Goal: Entertainment & Leisure: Consume media (video, audio)

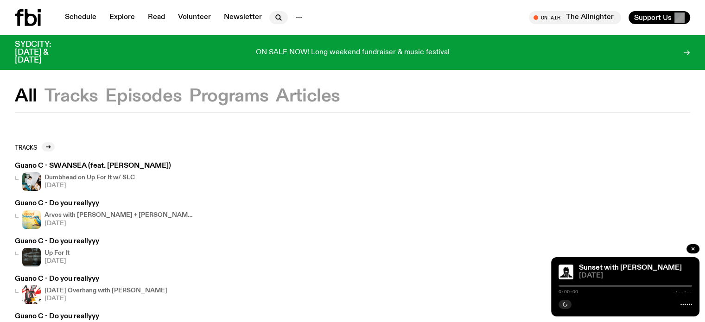
click at [274, 20] on icon "button" at bounding box center [278, 17] width 11 height 11
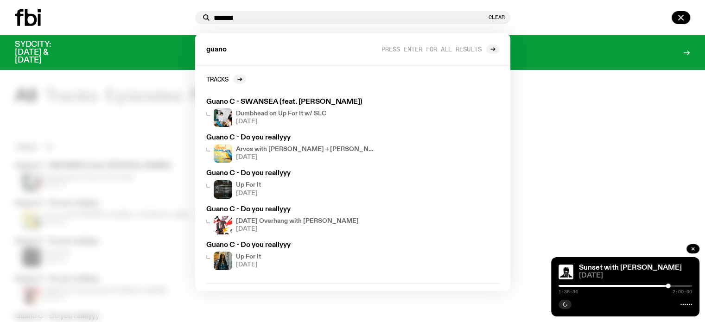
type input "*******"
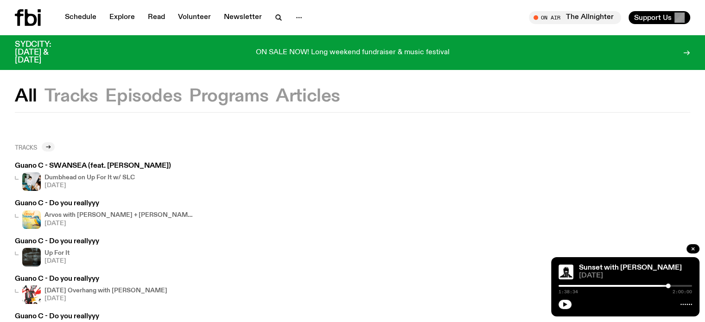
click at [50, 146] on icon at bounding box center [48, 147] width 6 height 6
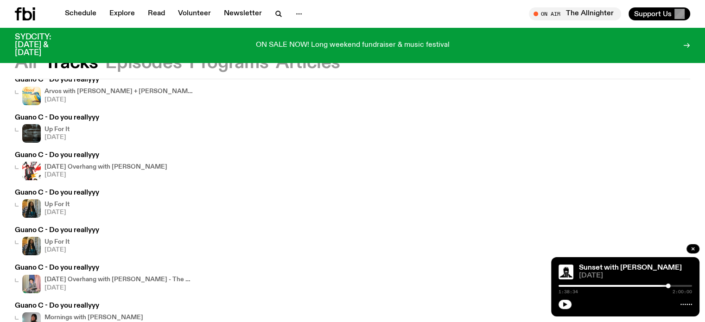
scroll to position [91, 0]
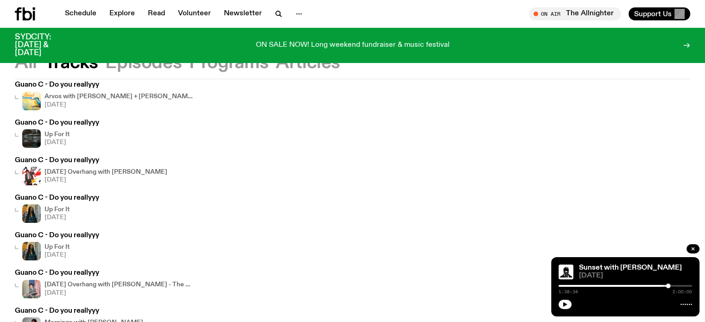
drag, startPoint x: 74, startPoint y: 159, endPoint x: 75, endPoint y: 153, distance: 5.2
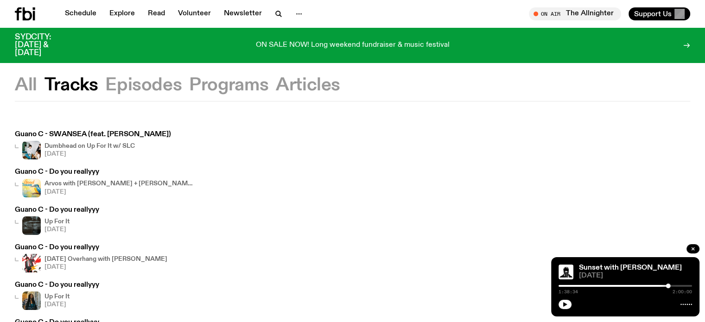
scroll to position [0, 0]
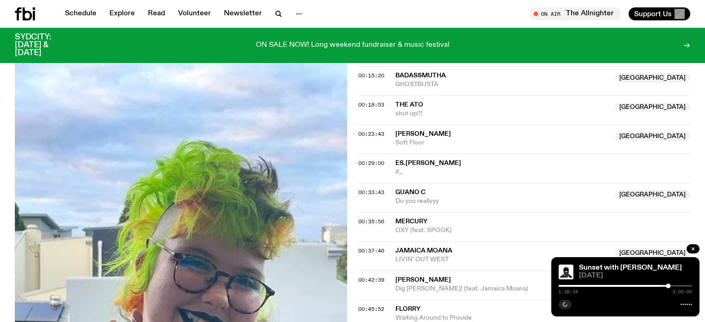
scroll to position [368, 0]
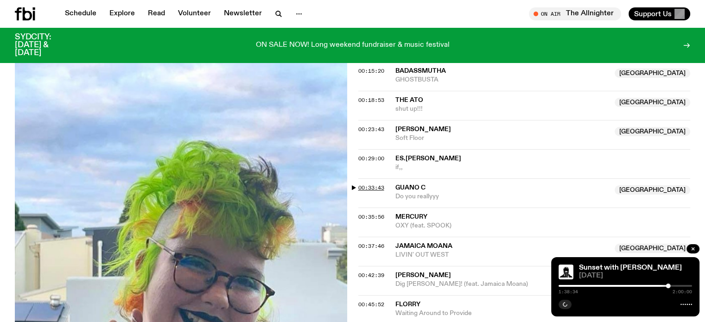
click at [371, 192] on span "00:33:43" at bounding box center [371, 187] width 26 height 7
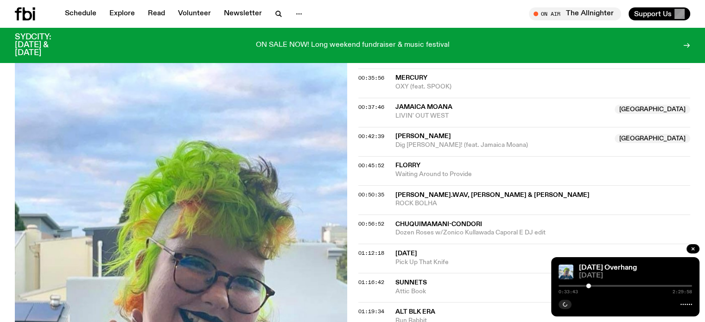
scroll to position [460, 0]
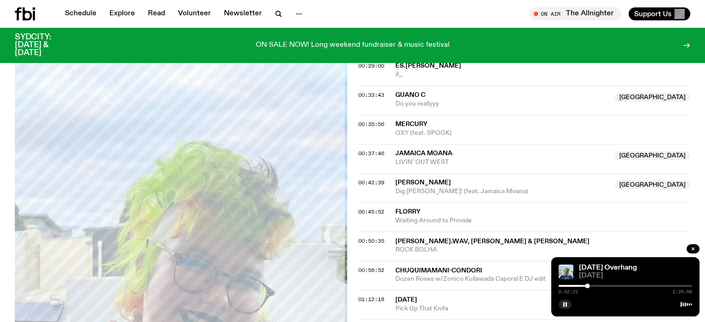
click at [588, 287] on div at bounding box center [587, 286] width 5 height 5
click at [688, 302] on icon at bounding box center [687, 304] width 12 height 7
click at [588, 286] on div at bounding box center [588, 286] width 5 height 5
click at [587, 290] on div "0:32:23 2:29:58" at bounding box center [626, 288] width 134 height 11
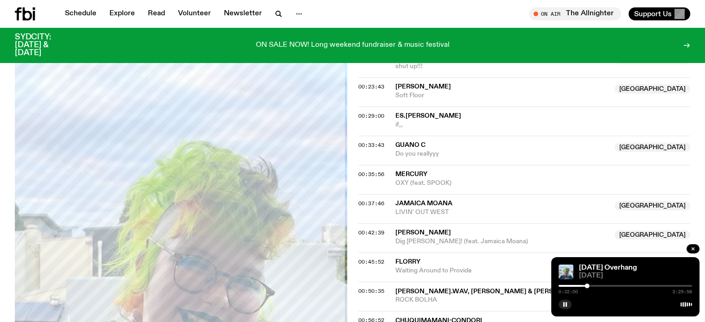
scroll to position [414, 0]
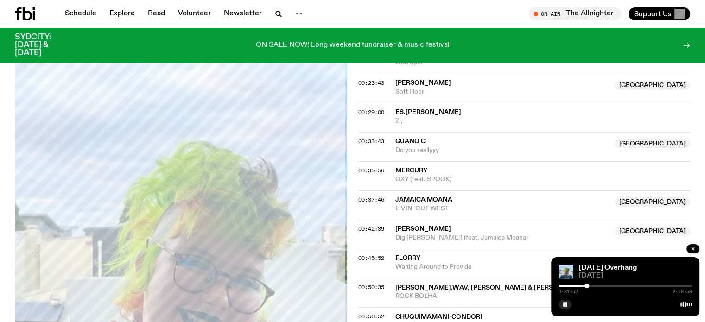
click at [587, 284] on div at bounding box center [587, 286] width 5 height 5
click at [589, 286] on div at bounding box center [626, 286] width 134 height 2
click at [588, 287] on div at bounding box center [588, 286] width 5 height 5
drag, startPoint x: 588, startPoint y: 286, endPoint x: 588, endPoint y: 291, distance: 5.1
click at [588, 291] on div "0:33:25 2:29:58" at bounding box center [626, 288] width 134 height 11
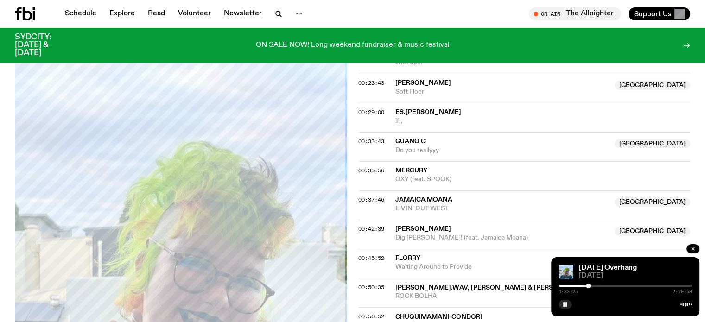
click at [588, 287] on div at bounding box center [588, 286] width 5 height 5
click at [588, 285] on div at bounding box center [587, 286] width 5 height 5
drag, startPoint x: 348, startPoint y: 188, endPoint x: 352, endPoint y: 205, distance: 18.2
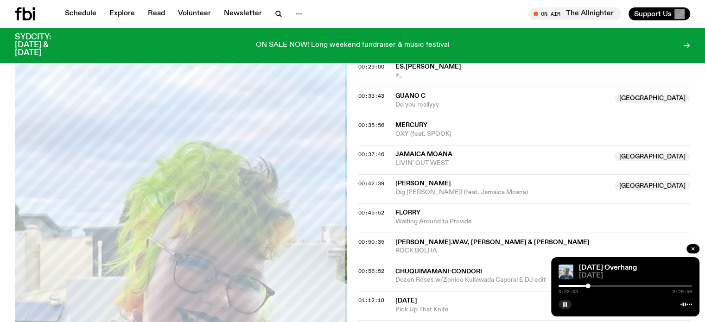
scroll to position [460, 0]
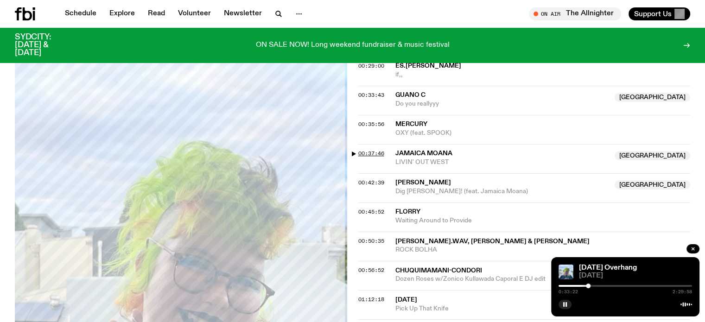
click at [368, 157] on span "00:37:46" at bounding box center [371, 153] width 26 height 7
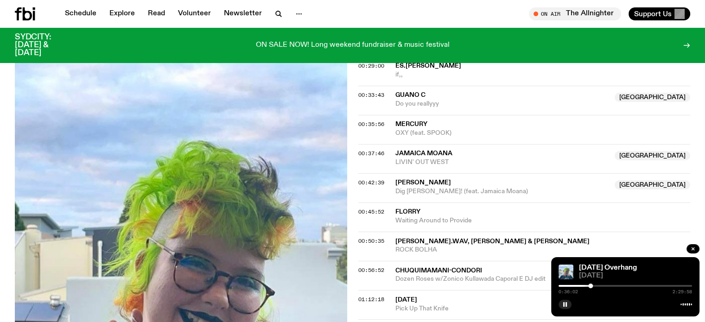
click at [591, 290] on div "0:36:02 2:29:58" at bounding box center [626, 288] width 134 height 11
click at [597, 286] on div at bounding box center [626, 286] width 134 height 2
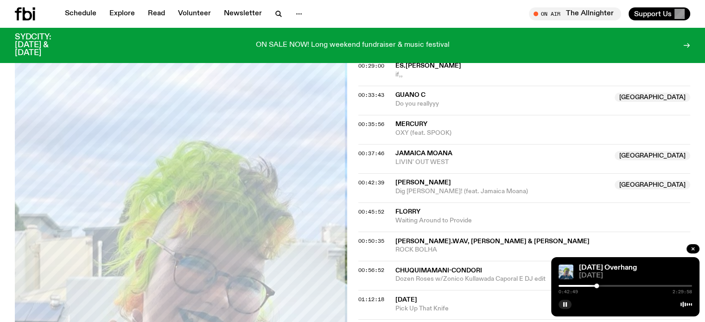
click at [596, 287] on div at bounding box center [596, 286] width 5 height 5
click at [595, 285] on div at bounding box center [596, 286] width 5 height 5
click at [594, 287] on div at bounding box center [595, 286] width 5 height 5
click at [594, 287] on div at bounding box center [594, 286] width 5 height 5
click at [596, 286] on div at bounding box center [596, 286] width 5 height 5
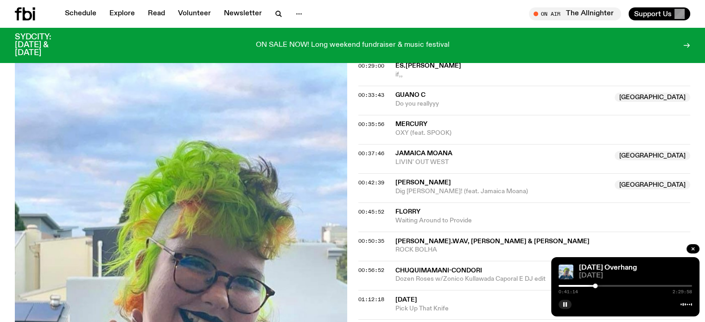
click at [595, 286] on div at bounding box center [595, 286] width 5 height 5
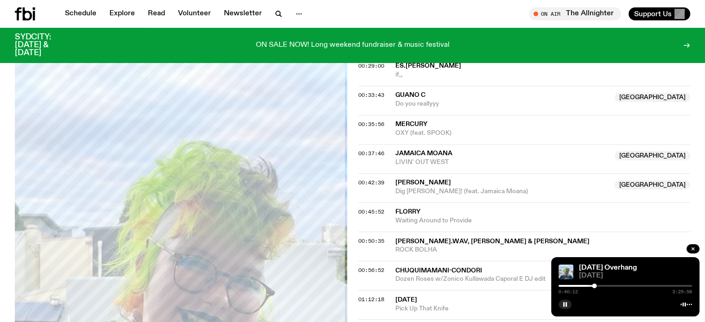
click at [594, 287] on div at bounding box center [594, 286] width 5 height 5
drag, startPoint x: 475, startPoint y: 163, endPoint x: 388, endPoint y: 158, distance: 87.3
click at [388, 158] on div "00:37:46 Jamaica Moana NSW LIVIN' OUT WEST NSW" at bounding box center [524, 158] width 332 height 29
copy div "Jamaica Moana"
click at [561, 301] on button "button" at bounding box center [565, 304] width 13 height 9
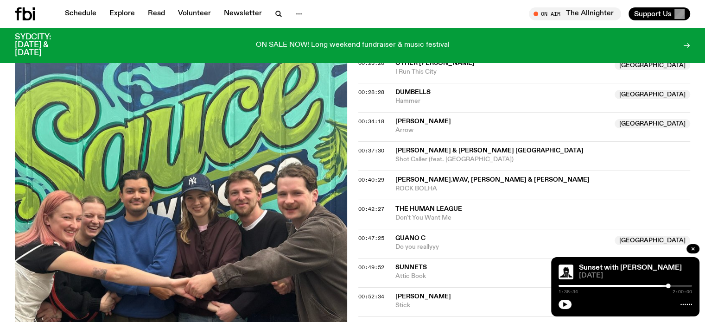
scroll to position [647, 0]
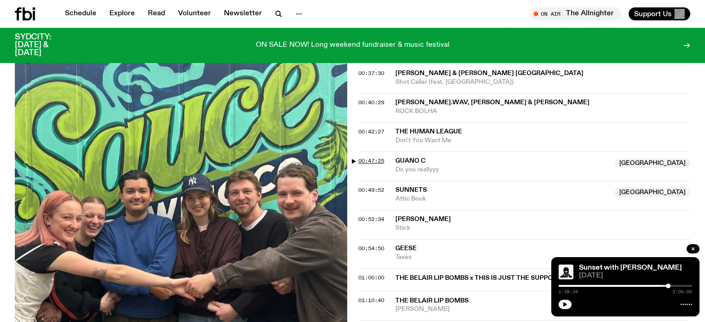
click at [369, 157] on span "00:47:25" at bounding box center [371, 160] width 26 height 7
click at [610, 284] on div at bounding box center [611, 286] width 5 height 5
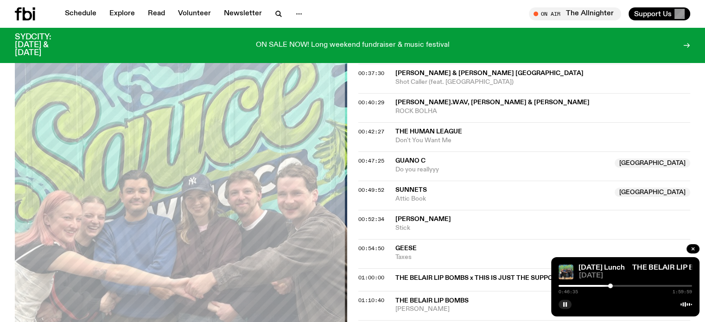
scroll to position [693, 0]
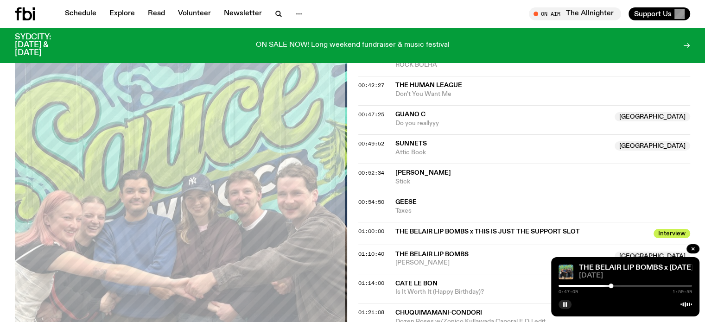
click at [611, 285] on div at bounding box center [611, 286] width 5 height 5
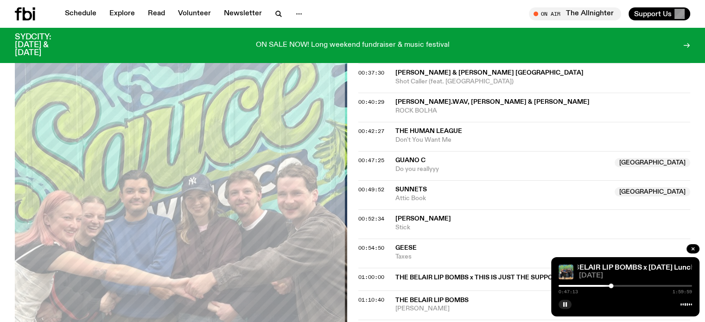
scroll to position [647, 0]
click at [564, 303] on rect "button" at bounding box center [563, 304] width 1 height 5
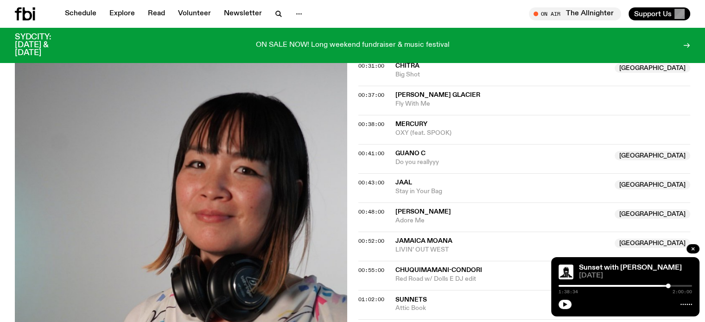
scroll to position [552, 0]
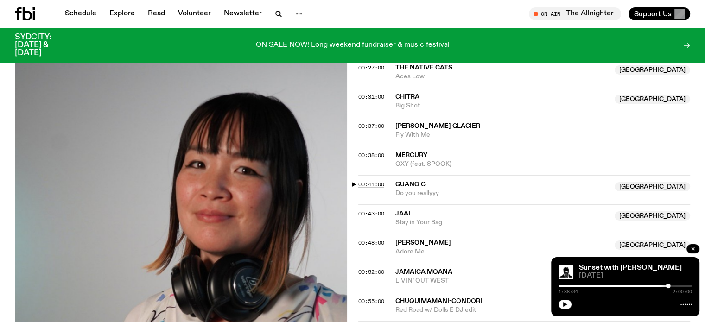
click at [373, 185] on span "00:41:00" at bounding box center [371, 184] width 26 height 7
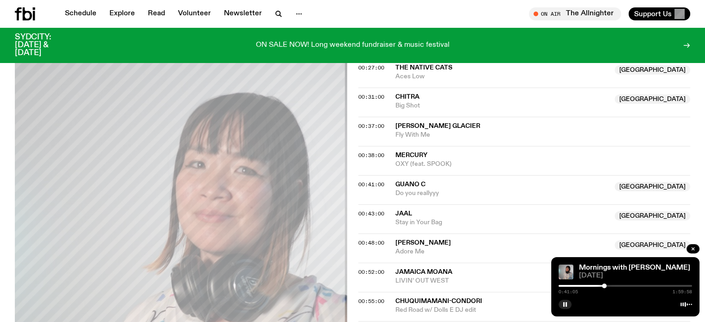
click at [605, 286] on div at bounding box center [604, 286] width 5 height 5
click at [609, 286] on div at bounding box center [626, 286] width 134 height 2
click at [608, 284] on div at bounding box center [609, 286] width 5 height 5
click at [607, 283] on div "0:44:40 1:59:58" at bounding box center [626, 288] width 134 height 11
click at [607, 284] on div at bounding box center [608, 286] width 5 height 5
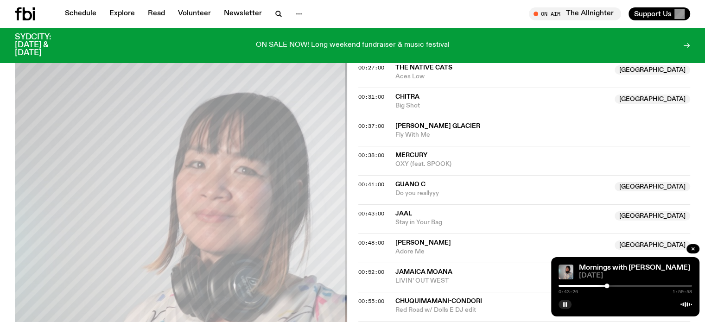
click at [616, 285] on div "0:43:26 1:59:58" at bounding box center [626, 288] width 134 height 11
click at [376, 212] on span "00:43:00" at bounding box center [371, 213] width 26 height 7
click at [612, 285] on div at bounding box center [626, 286] width 134 height 2
click at [610, 286] on div at bounding box center [609, 286] width 5 height 5
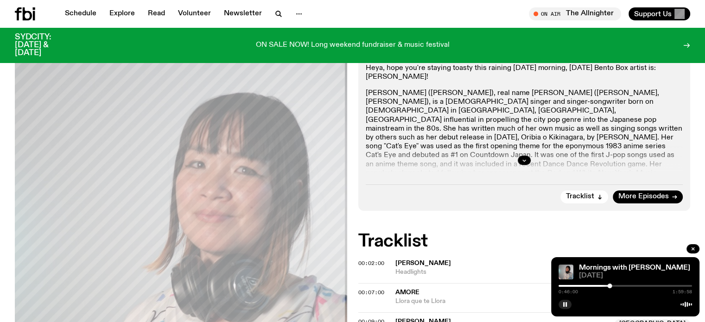
scroll to position [135, 0]
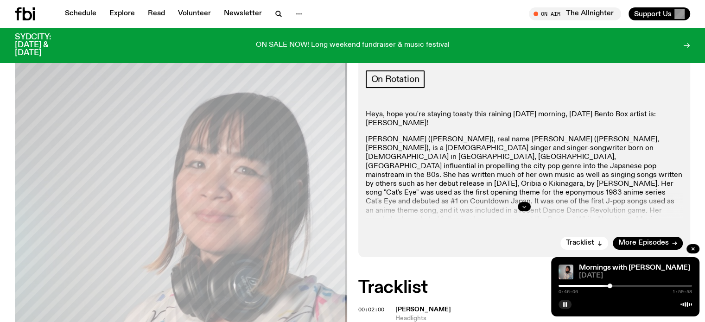
click at [523, 205] on icon "button" at bounding box center [525, 207] width 6 height 6
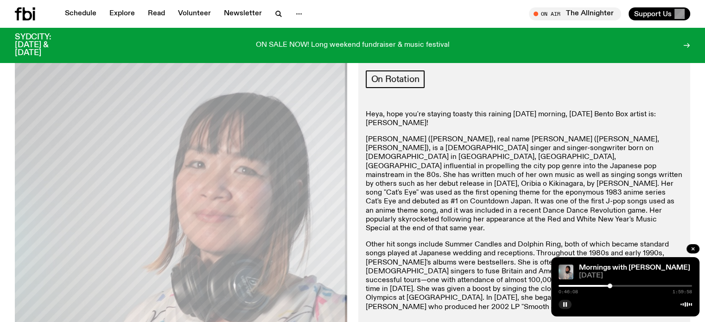
scroll to position [181, 0]
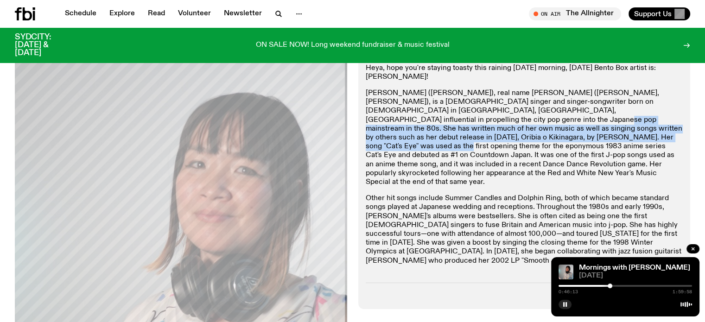
drag, startPoint x: 393, startPoint y: 107, endPoint x: 501, endPoint y: 128, distance: 109.5
click at [501, 128] on p "Anri (杏里, Anri), real name Eiko Kawashima (川嶋栄子, Kawashima Eiko), is a Japanese…" at bounding box center [525, 138] width 318 height 98
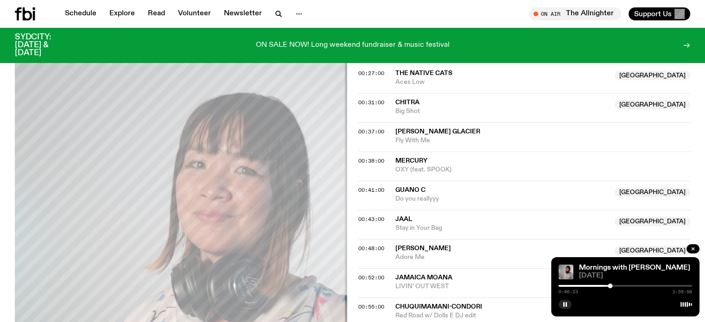
scroll to position [691, 0]
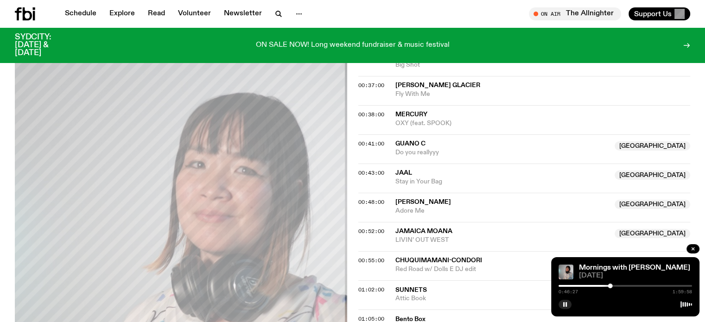
click at [610, 287] on div at bounding box center [610, 286] width 5 height 5
click at [613, 287] on div at bounding box center [626, 286] width 134 height 2
click at [612, 286] on div at bounding box center [612, 286] width 5 height 5
click at [611, 286] on div at bounding box center [611, 286] width 5 height 5
click at [611, 285] on div at bounding box center [610, 286] width 5 height 5
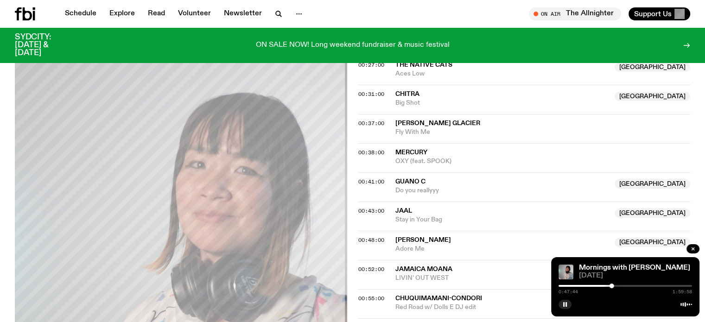
scroll to position [645, 0]
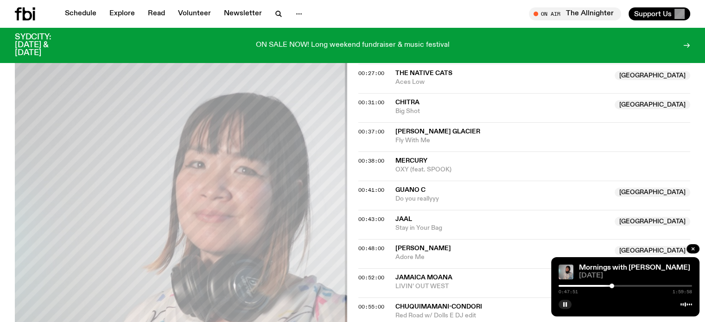
click at [607, 287] on div at bounding box center [546, 286] width 134 height 2
click at [608, 286] on div at bounding box center [608, 286] width 5 height 5
click at [608, 285] on div at bounding box center [608, 286] width 5 height 5
click at [607, 284] on div at bounding box center [608, 286] width 5 height 5
click at [607, 285] on div at bounding box center [606, 286] width 5 height 5
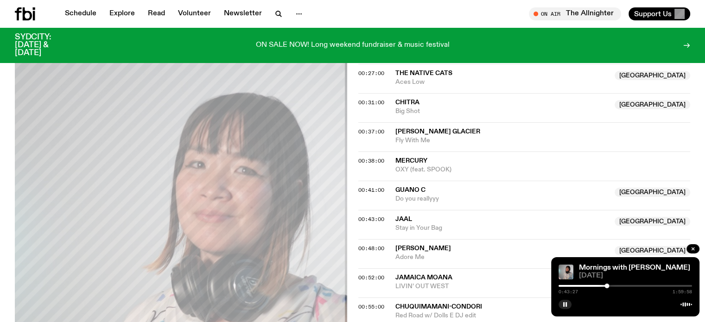
click at [607, 285] on div at bounding box center [607, 286] width 5 height 5
click at [608, 285] on div at bounding box center [607, 286] width 5 height 5
click at [581, 285] on div "0:44:15 1:59:58" at bounding box center [626, 288] width 134 height 11
click at [595, 286] on div at bounding box center [541, 286] width 134 height 2
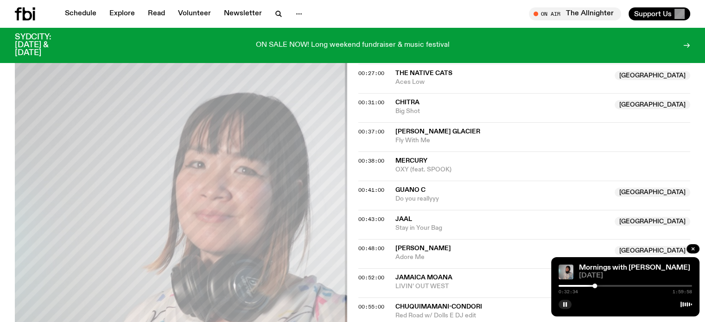
click at [599, 285] on div at bounding box center [626, 286] width 134 height 2
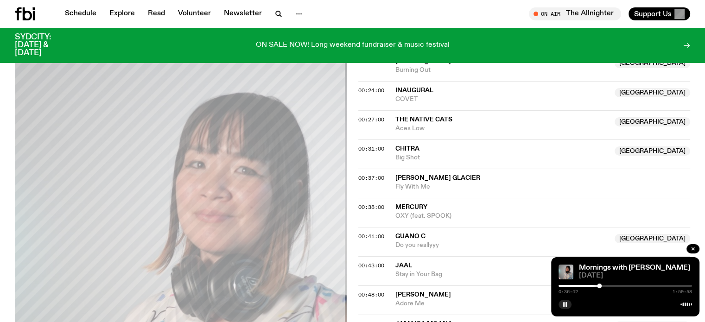
click at [602, 285] on div at bounding box center [626, 286] width 134 height 2
click at [603, 286] on div at bounding box center [602, 286] width 5 height 5
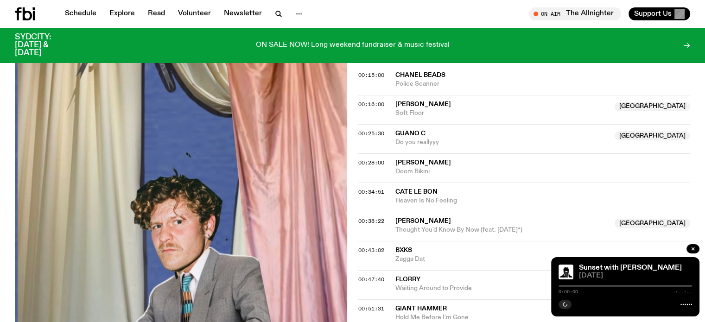
scroll to position [550, 0]
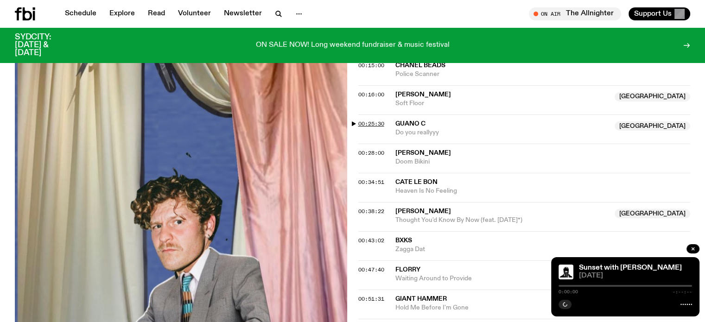
click at [368, 124] on span "00:25:30" at bounding box center [371, 123] width 26 height 7
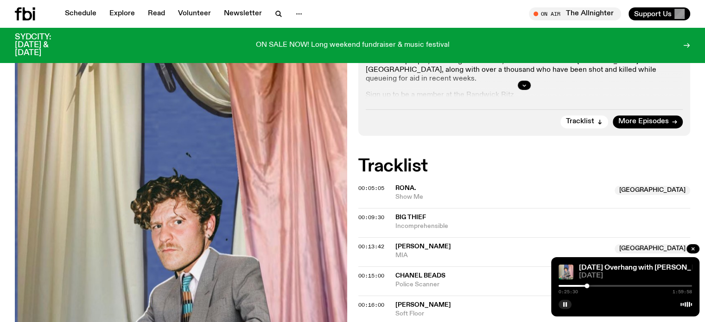
scroll to position [272, 0]
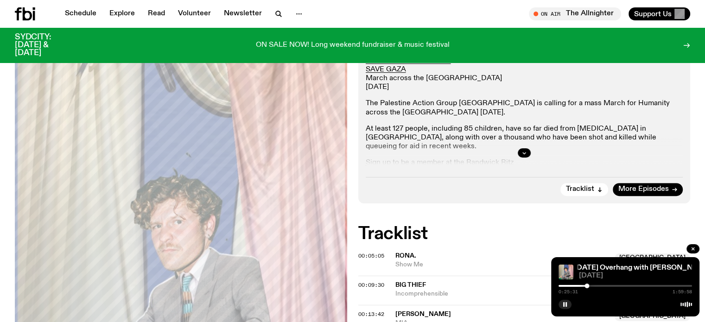
click at [586, 287] on div at bounding box center [587, 286] width 5 height 5
click at [588, 285] on div at bounding box center [586, 286] width 5 height 5
click at [589, 285] on div at bounding box center [587, 286] width 5 height 5
click at [591, 285] on div at bounding box center [589, 286] width 5 height 5
click at [590, 287] on div at bounding box center [590, 286] width 5 height 5
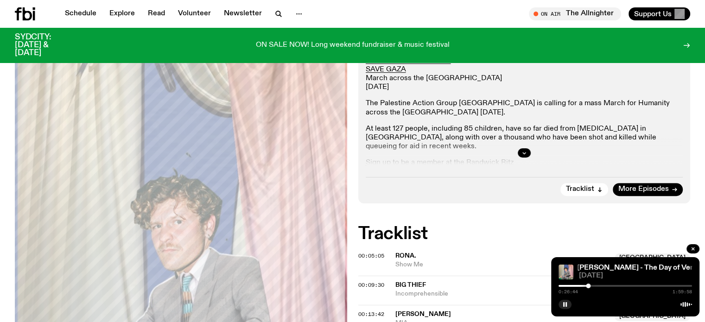
click at [588, 285] on div at bounding box center [588, 286] width 5 height 5
click at [590, 285] on div at bounding box center [588, 286] width 5 height 5
click at [592, 285] on div at bounding box center [590, 286] width 5 height 5
click at [593, 285] on div at bounding box center [591, 286] width 5 height 5
click at [594, 284] on div "0:30:29 1:59:58" at bounding box center [626, 288] width 134 height 11
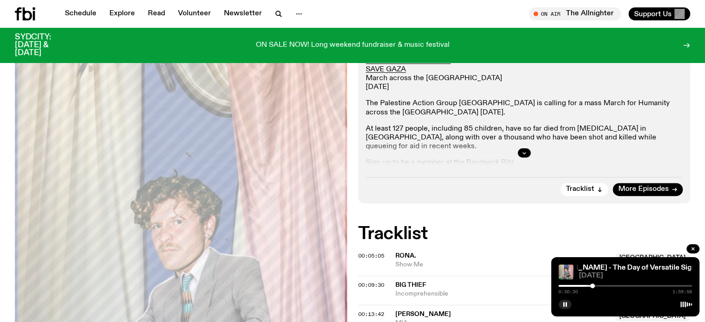
click at [596, 285] on div at bounding box center [626, 286] width 134 height 2
click at [594, 286] on div at bounding box center [596, 286] width 5 height 5
click at [595, 286] on div at bounding box center [594, 286] width 5 height 5
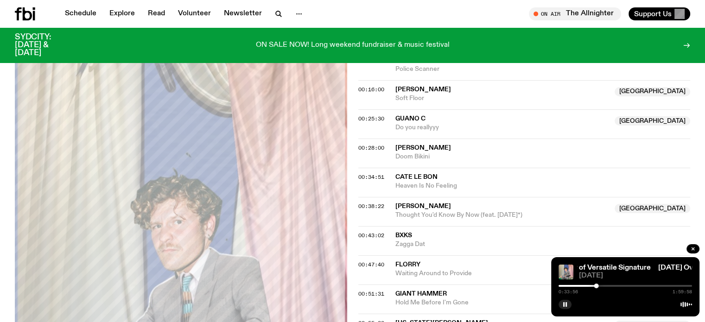
scroll to position [556, 0]
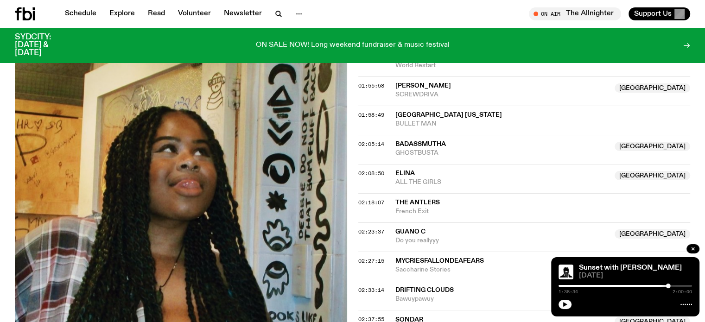
scroll to position [1157, 0]
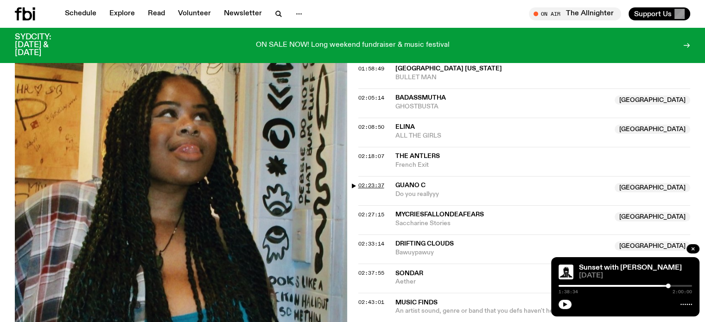
click at [364, 182] on span "02:23:37" at bounding box center [371, 185] width 26 height 7
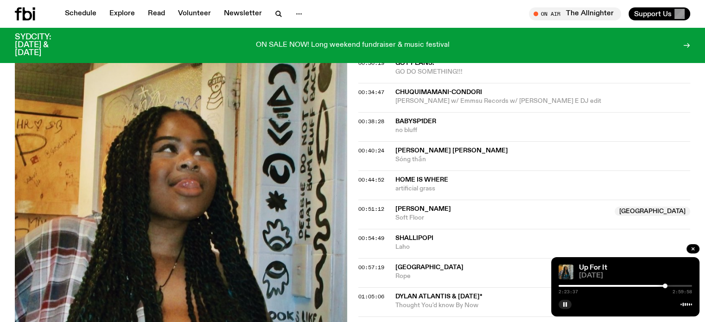
scroll to position [461, 0]
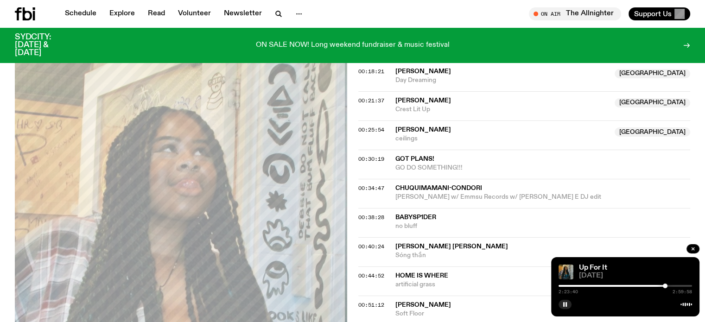
click at [665, 285] on div at bounding box center [665, 286] width 5 height 5
click at [664, 285] on div at bounding box center [664, 286] width 5 height 5
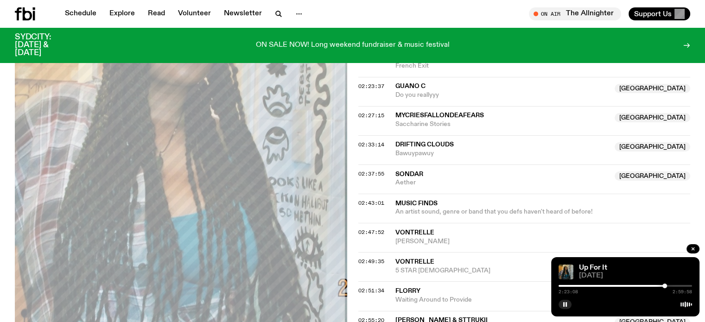
scroll to position [1249, 0]
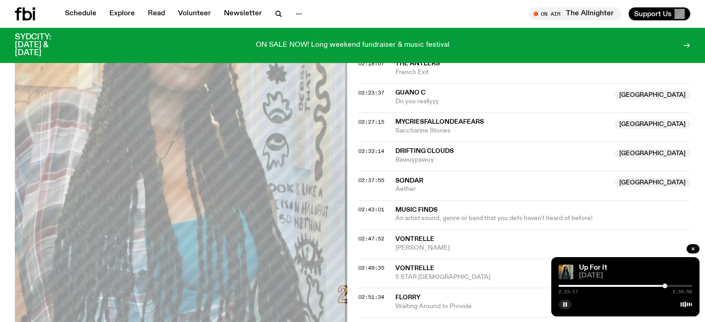
click at [665, 285] on div at bounding box center [665, 286] width 5 height 5
click at [667, 285] on div at bounding box center [665, 286] width 5 height 5
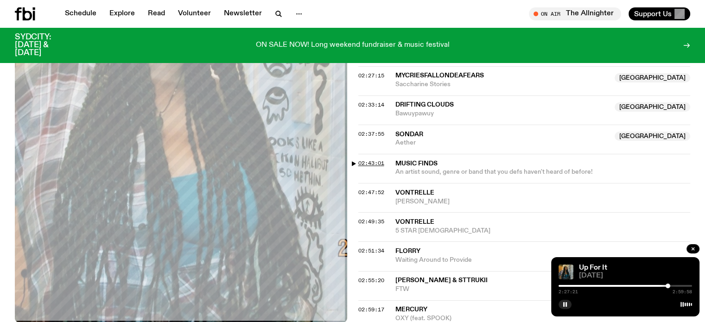
click at [369, 160] on span "02:43:01" at bounding box center [371, 163] width 26 height 7
click at [564, 305] on rect "button" at bounding box center [563, 304] width 1 height 5
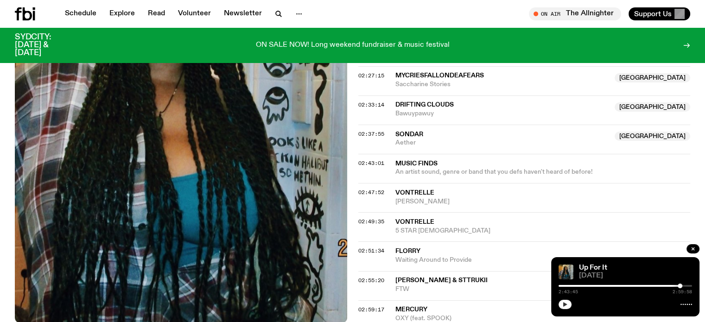
click at [559, 300] on button "button" at bounding box center [565, 304] width 13 height 9
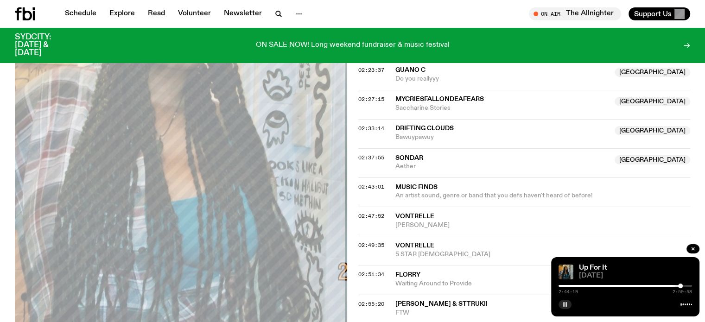
scroll to position [1303, 0]
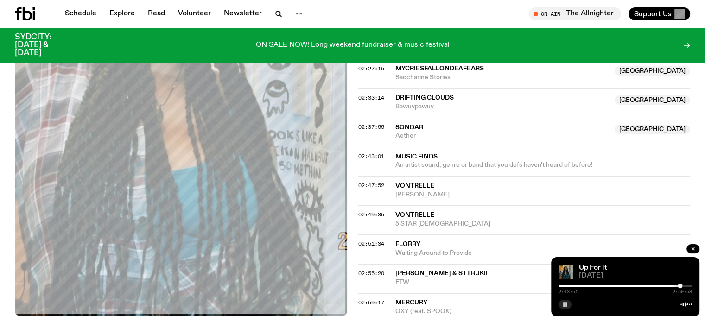
click at [680, 287] on div at bounding box center [680, 286] width 5 height 5
click at [679, 286] on div at bounding box center [617, 286] width 134 height 2
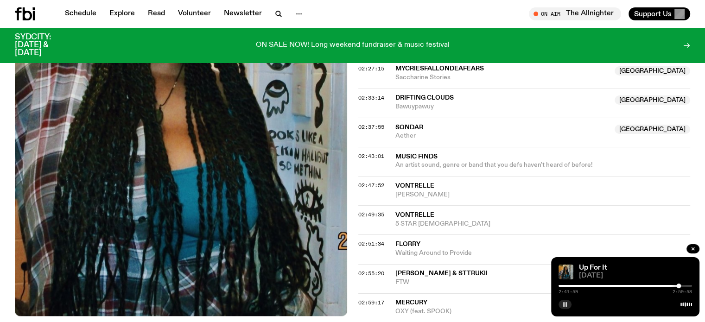
click at [681, 285] on div at bounding box center [679, 286] width 5 height 5
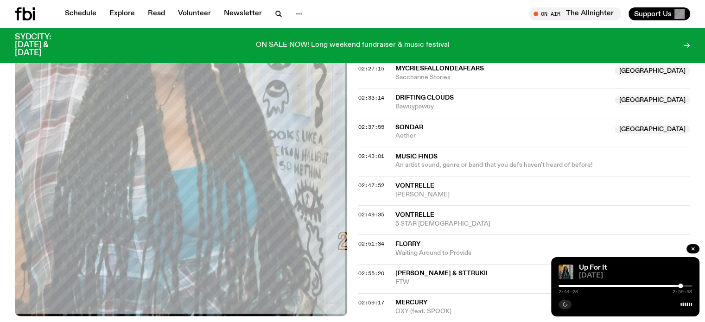
click at [681, 285] on div at bounding box center [680, 286] width 5 height 5
click at [682, 287] on div at bounding box center [681, 286] width 5 height 5
click at [683, 285] on div at bounding box center [682, 286] width 5 height 5
click at [676, 285] on div at bounding box center [617, 286] width 134 height 2
click at [681, 285] on div at bounding box center [626, 286] width 134 height 2
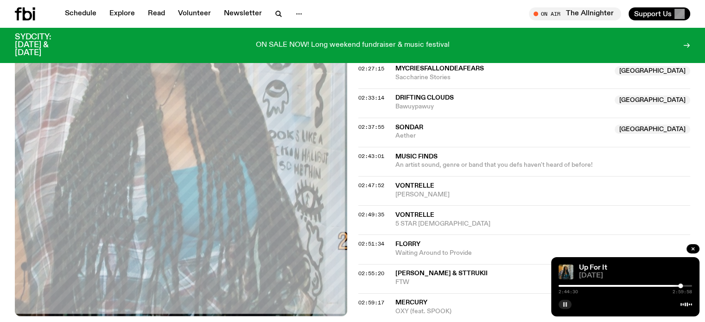
click at [679, 285] on div at bounding box center [680, 286] width 5 height 5
click at [681, 285] on div at bounding box center [679, 286] width 5 height 5
click at [681, 285] on div at bounding box center [680, 286] width 5 height 5
click at [680, 285] on div at bounding box center [680, 286] width 5 height 5
click at [681, 285] on div at bounding box center [680, 286] width 5 height 5
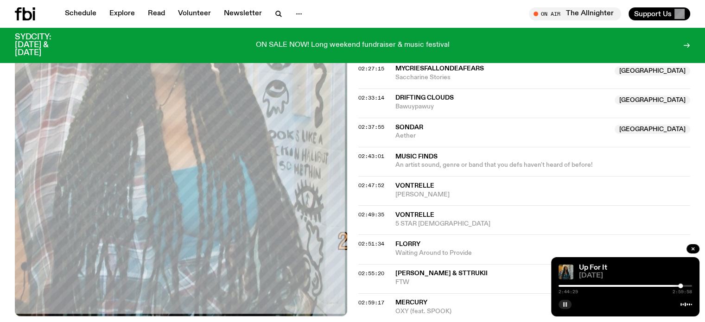
click at [681, 285] on div at bounding box center [680, 286] width 5 height 5
click at [682, 285] on div at bounding box center [682, 286] width 5 height 5
click at [681, 285] on div at bounding box center [682, 286] width 5 height 5
click at [682, 285] on div at bounding box center [681, 286] width 5 height 5
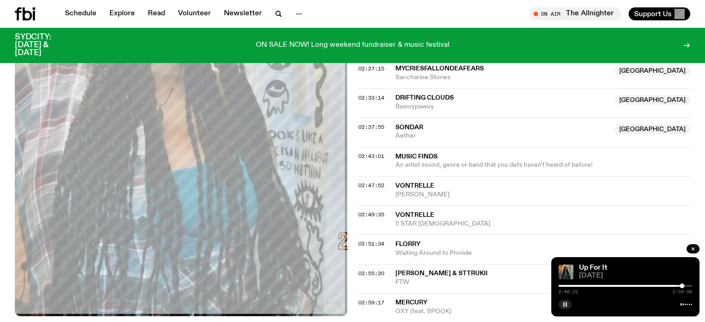
click at [683, 285] on div at bounding box center [682, 286] width 5 height 5
click at [681, 285] on div at bounding box center [680, 286] width 5 height 5
click at [682, 285] on div at bounding box center [680, 286] width 5 height 5
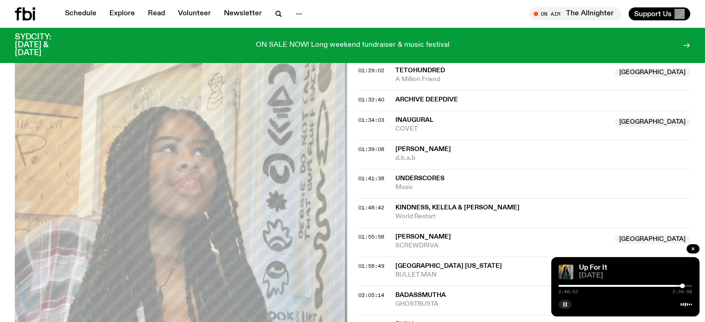
scroll to position [879, 0]
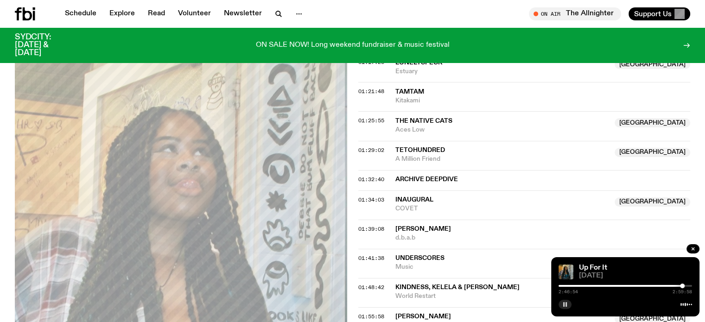
click at [568, 303] on icon "button" at bounding box center [565, 305] width 6 height 6
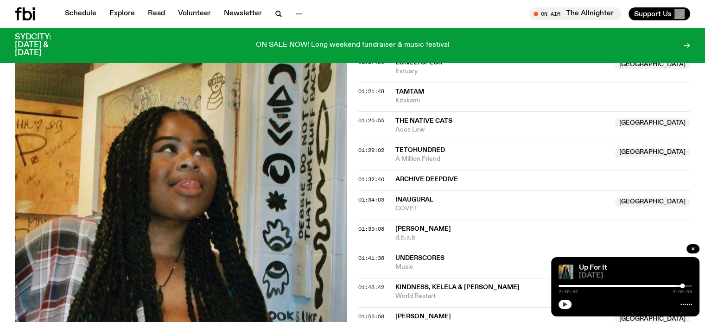
click at [559, 300] on button "button" at bounding box center [565, 304] width 13 height 9
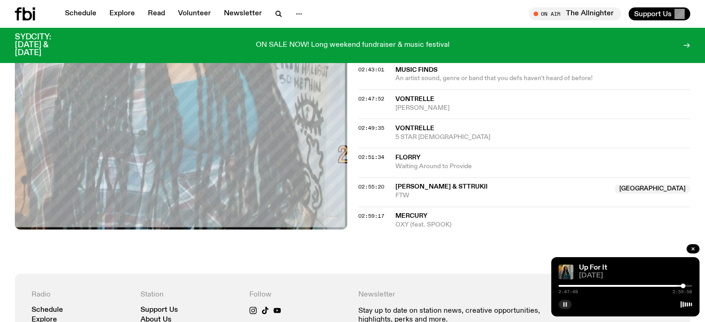
scroll to position [1343, 0]
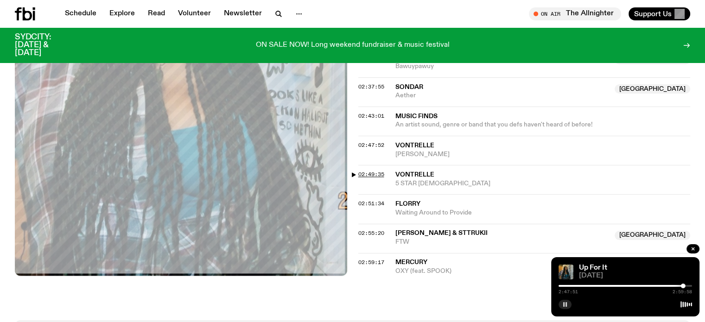
click at [368, 171] on span "02:49:35" at bounding box center [371, 174] width 26 height 7
click at [684, 286] on div at bounding box center [684, 286] width 5 height 5
click at [684, 287] on div at bounding box center [684, 286] width 5 height 5
click at [684, 285] on div at bounding box center [683, 286] width 5 height 5
click at [685, 285] on div at bounding box center [684, 286] width 5 height 5
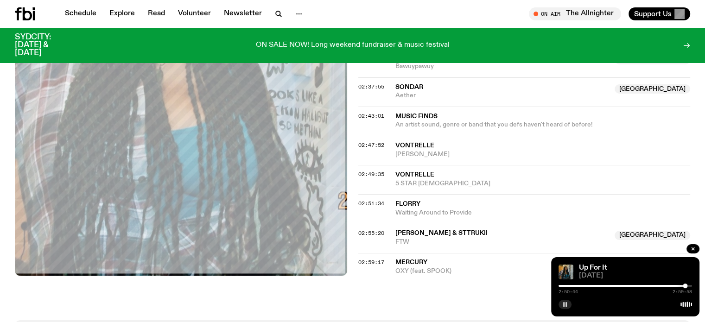
click at [686, 285] on div at bounding box center [685, 286] width 5 height 5
click at [686, 285] on div at bounding box center [686, 286] width 5 height 5
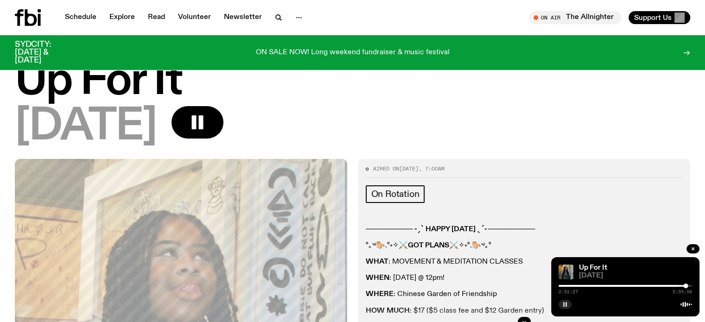
scroll to position [0, 0]
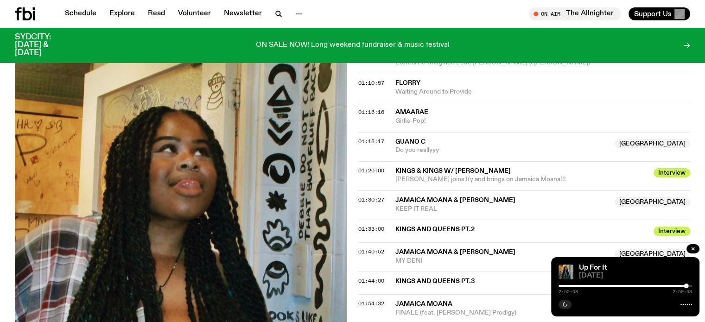
scroll to position [737, 0]
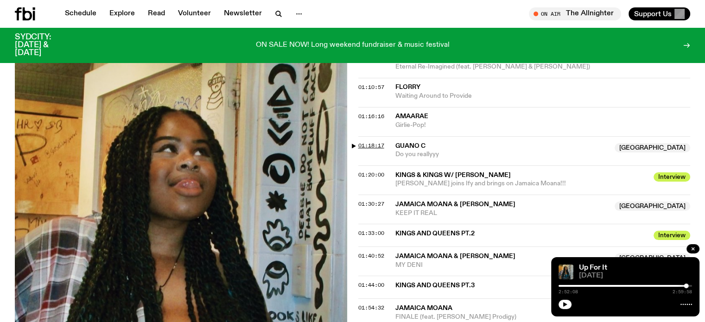
click at [371, 143] on span "01:18:17" at bounding box center [371, 145] width 26 height 7
click at [378, 172] on span "01:20:00" at bounding box center [371, 174] width 26 height 7
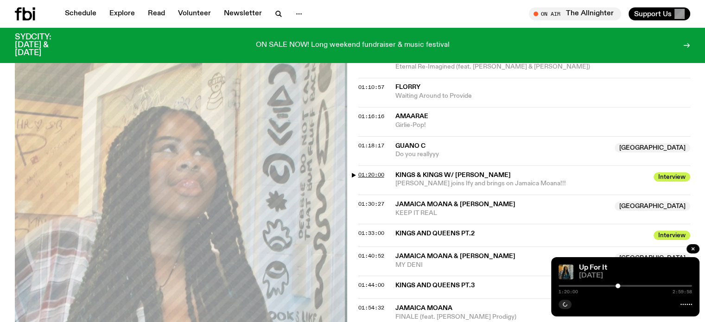
click at [372, 174] on span "01:20:00" at bounding box center [371, 174] width 26 height 7
click at [620, 285] on div at bounding box center [619, 286] width 5 height 5
click at [618, 284] on div at bounding box center [619, 286] width 5 height 5
click at [619, 285] on div at bounding box center [618, 286] width 5 height 5
click at [618, 285] on div at bounding box center [618, 286] width 5 height 5
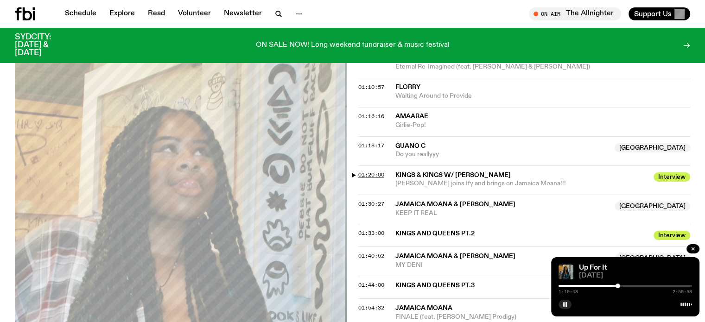
click at [365, 172] on span "01:20:00" at bounding box center [371, 174] width 26 height 7
click at [619, 286] on div at bounding box center [618, 286] width 5 height 5
click at [618, 286] on div at bounding box center [618, 286] width 5 height 5
click at [619, 285] on div at bounding box center [618, 286] width 5 height 5
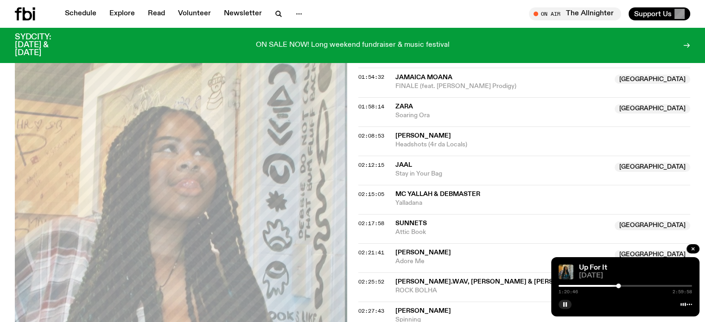
scroll to position [969, 0]
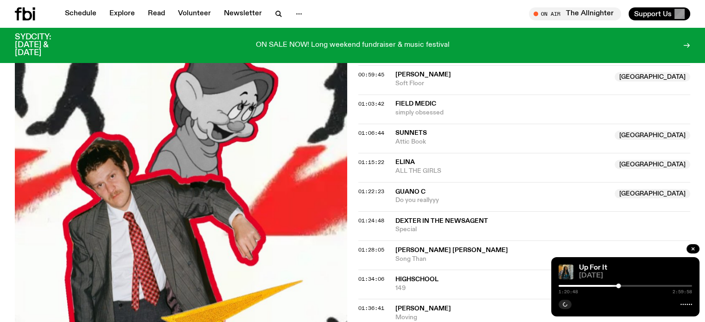
scroll to position [737, 0]
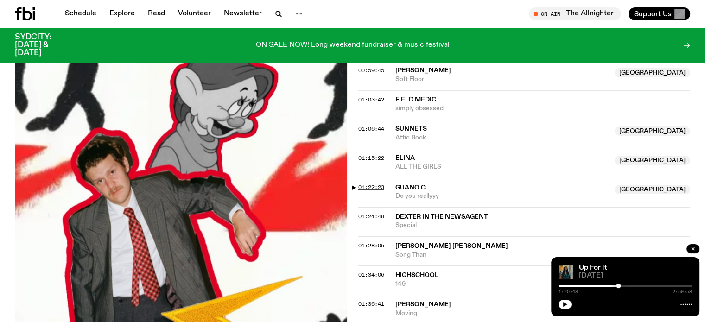
click at [375, 184] on span "01:22:23" at bounding box center [371, 187] width 26 height 7
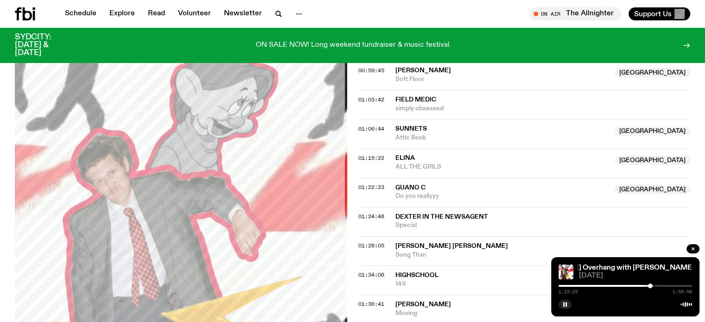
click at [650, 286] on div at bounding box center [650, 286] width 5 height 5
click at [652, 286] on div at bounding box center [626, 286] width 134 height 2
click at [653, 285] on div at bounding box center [653, 286] width 5 height 5
click at [655, 285] on div at bounding box center [653, 286] width 5 height 5
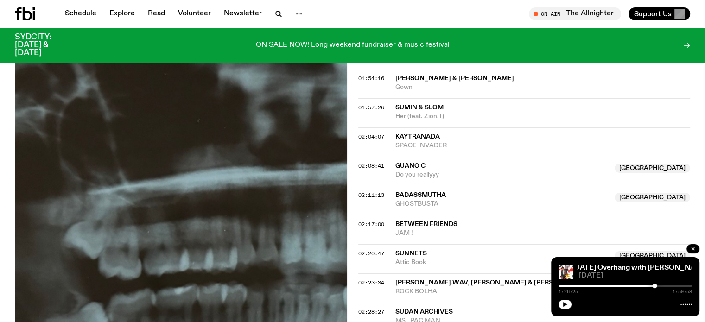
scroll to position [1016, 0]
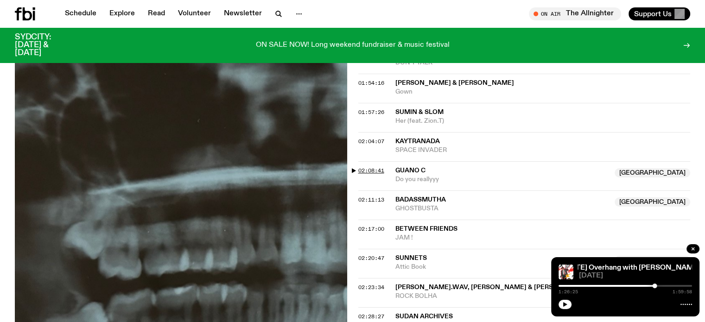
click at [373, 167] on span "02:08:41" at bounding box center [371, 170] width 26 height 7
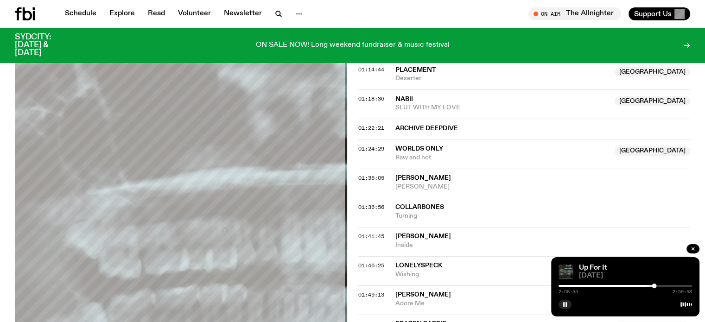
scroll to position [781, 0]
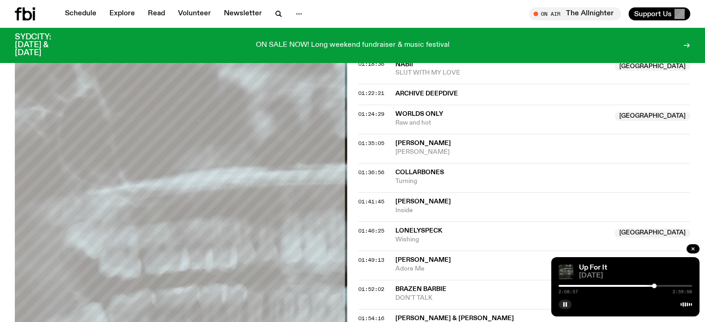
click at [657, 285] on div at bounding box center [626, 286] width 134 height 2
click at [656, 285] on div at bounding box center [655, 286] width 5 height 5
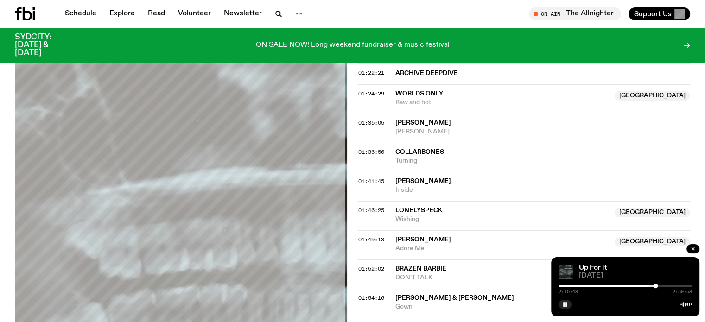
scroll to position [827, 0]
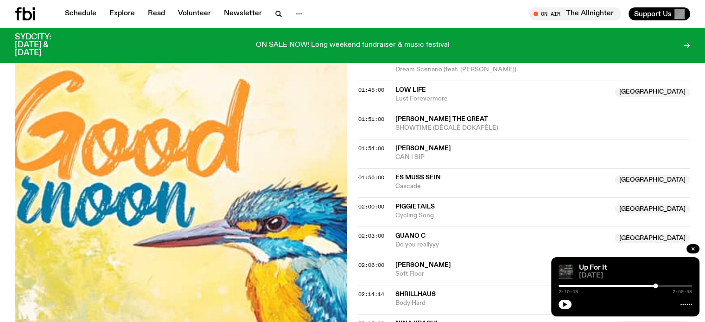
scroll to position [1016, 0]
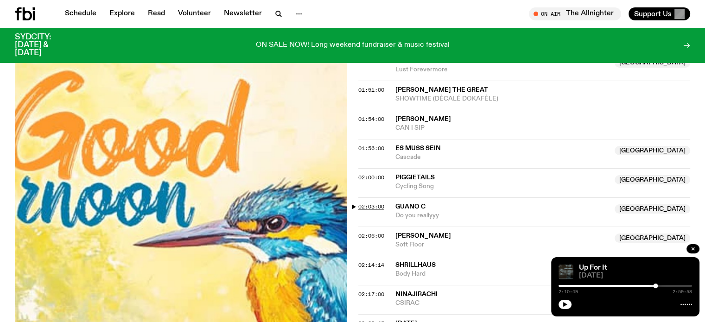
click at [367, 203] on span "02:03:00" at bounding box center [371, 206] width 26 height 7
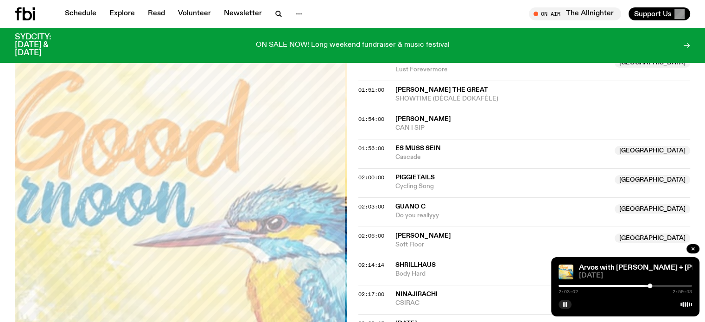
click at [653, 285] on div at bounding box center [626, 286] width 134 height 2
click at [657, 285] on div at bounding box center [626, 286] width 134 height 2
click at [655, 285] on div at bounding box center [654, 286] width 5 height 5
click at [656, 285] on div at bounding box center [654, 286] width 5 height 5
click at [656, 284] on div at bounding box center [655, 286] width 5 height 5
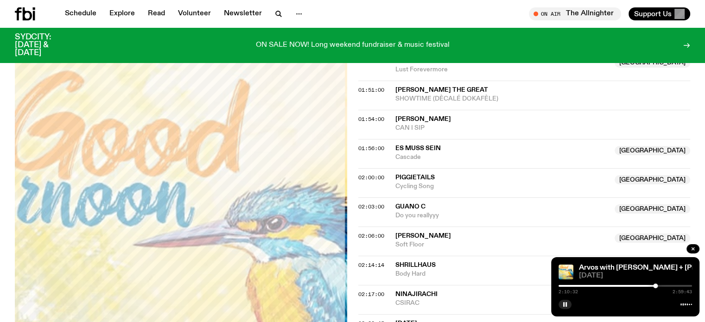
click at [656, 288] on div at bounding box center [655, 286] width 5 height 5
click at [656, 286] on div at bounding box center [656, 286] width 5 height 5
drag, startPoint x: 656, startPoint y: 286, endPoint x: 657, endPoint y: 278, distance: 7.4
click at [657, 278] on div "Arvos with Lindsay + Matt 13.08.25 2:11:47 2:59:43" at bounding box center [625, 286] width 148 height 59
click at [658, 283] on div "2:13:02 2:59:43" at bounding box center [626, 288] width 134 height 11
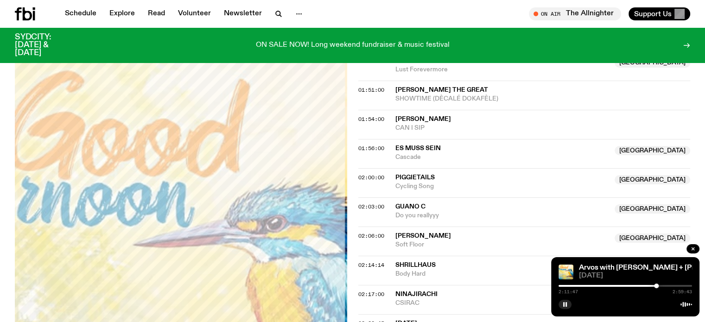
click at [657, 288] on div at bounding box center [656, 286] width 5 height 5
click at [658, 285] on div at bounding box center [658, 286] width 5 height 5
click at [657, 287] on div at bounding box center [656, 286] width 5 height 5
drag, startPoint x: 657, startPoint y: 286, endPoint x: 659, endPoint y: 256, distance: 30.7
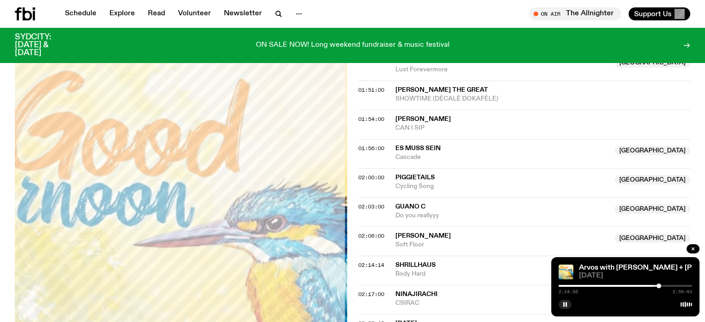
click at [658, 287] on div at bounding box center [659, 286] width 5 height 5
click at [657, 285] on div at bounding box center [658, 286] width 5 height 5
click at [656, 284] on div at bounding box center [656, 286] width 5 height 5
click at [655, 285] on div at bounding box center [655, 286] width 5 height 5
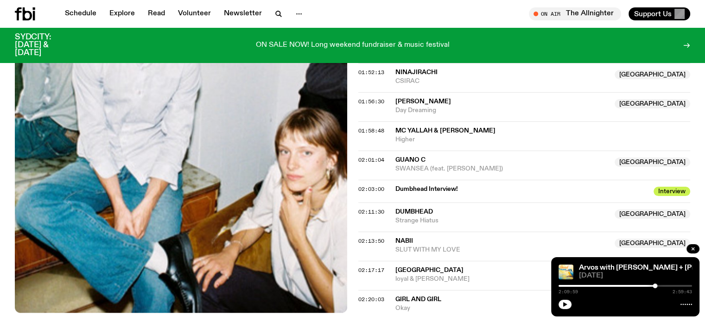
scroll to position [1200, 0]
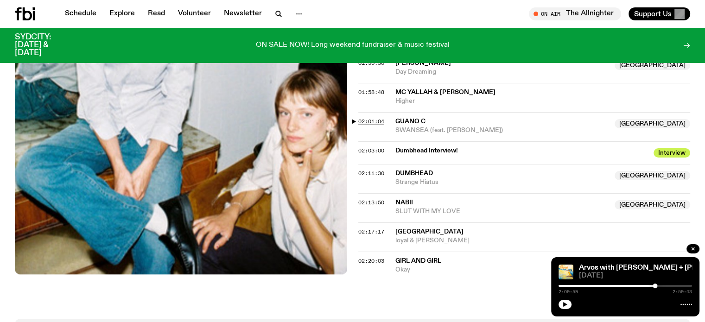
click at [371, 118] on span "02:01:04" at bounding box center [371, 121] width 26 height 7
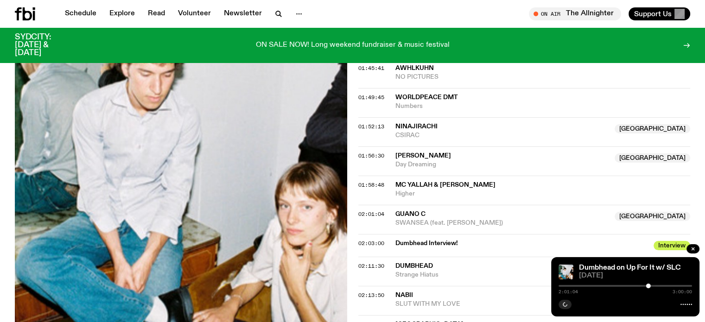
scroll to position [1154, 0]
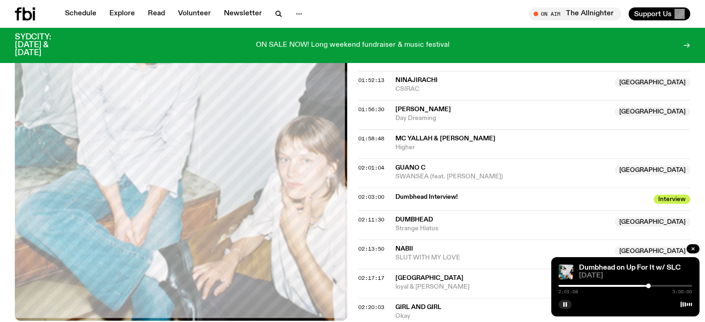
click at [648, 284] on div at bounding box center [648, 286] width 5 height 5
click at [649, 286] on div at bounding box center [648, 286] width 5 height 5
click at [376, 193] on span "02:03:00" at bounding box center [371, 196] width 26 height 7
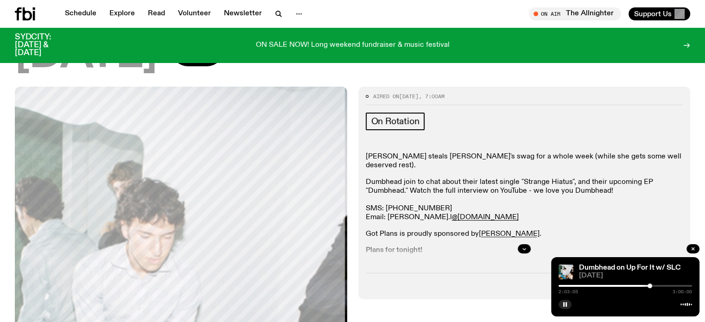
scroll to position [133, 0]
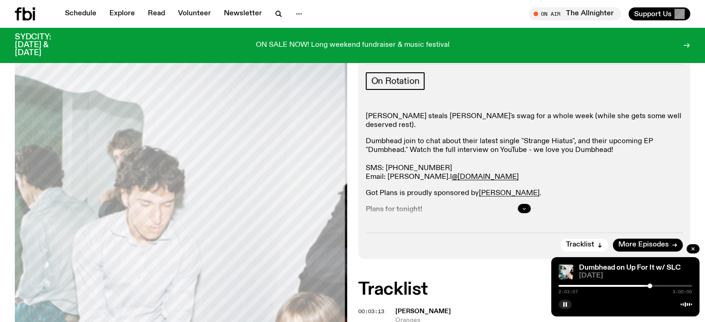
click at [523, 210] on icon "button" at bounding box center [525, 209] width 6 height 6
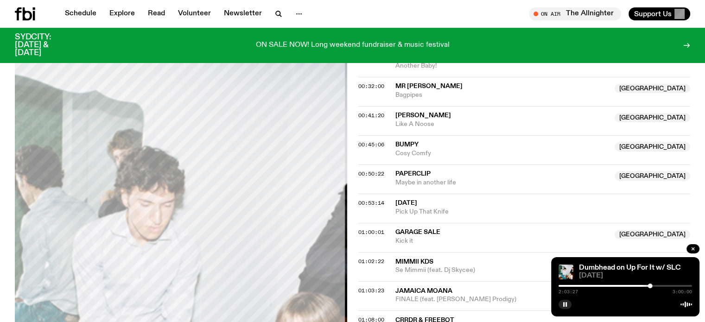
scroll to position [642, 0]
